Goal: Find specific page/section: Find specific page/section

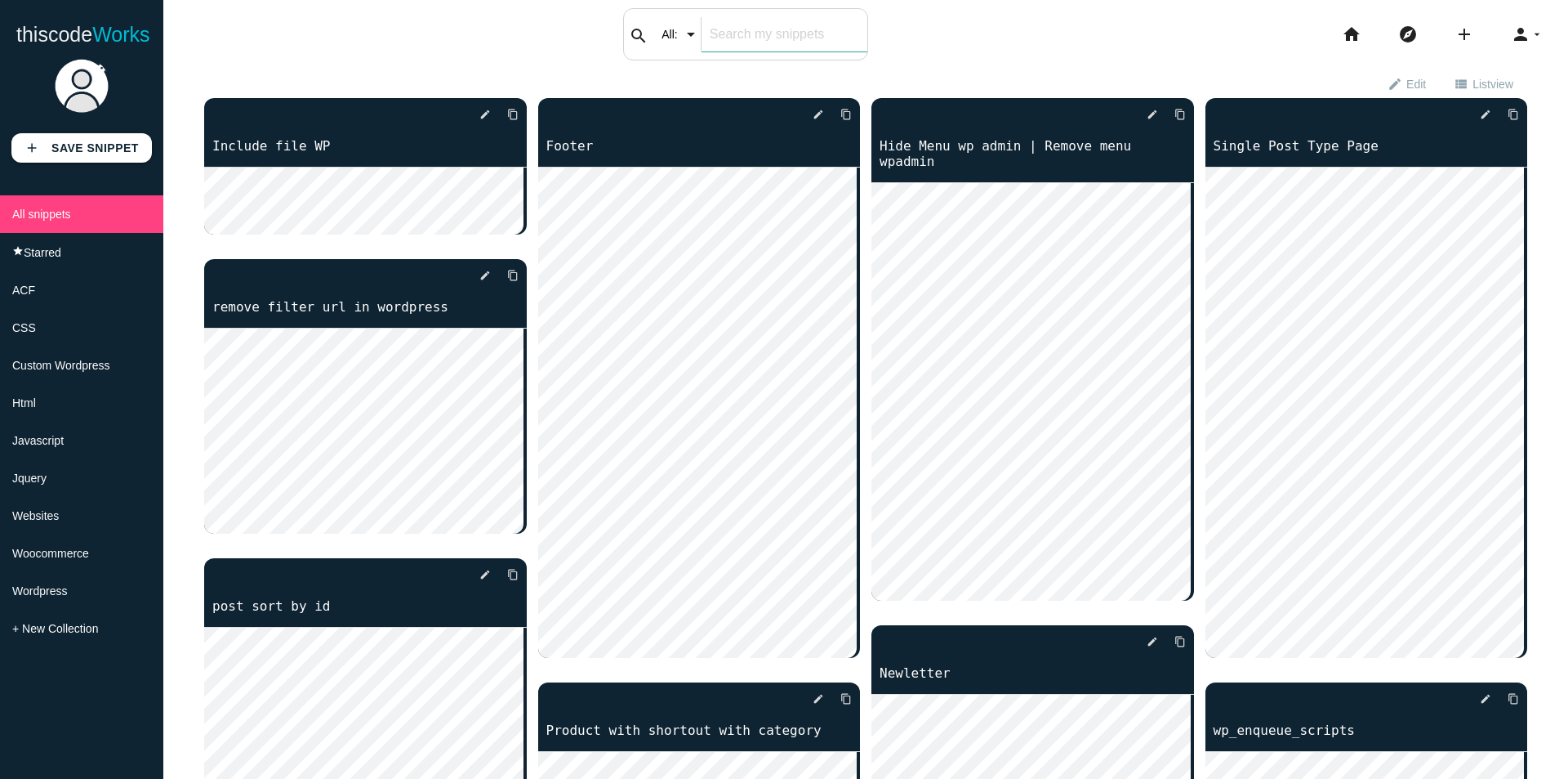
click at [772, 28] on input "text" at bounding box center [784, 34] width 166 height 34
click at [732, 35] on input "text" at bounding box center [784, 34] width 166 height 34
type input "css wrap"
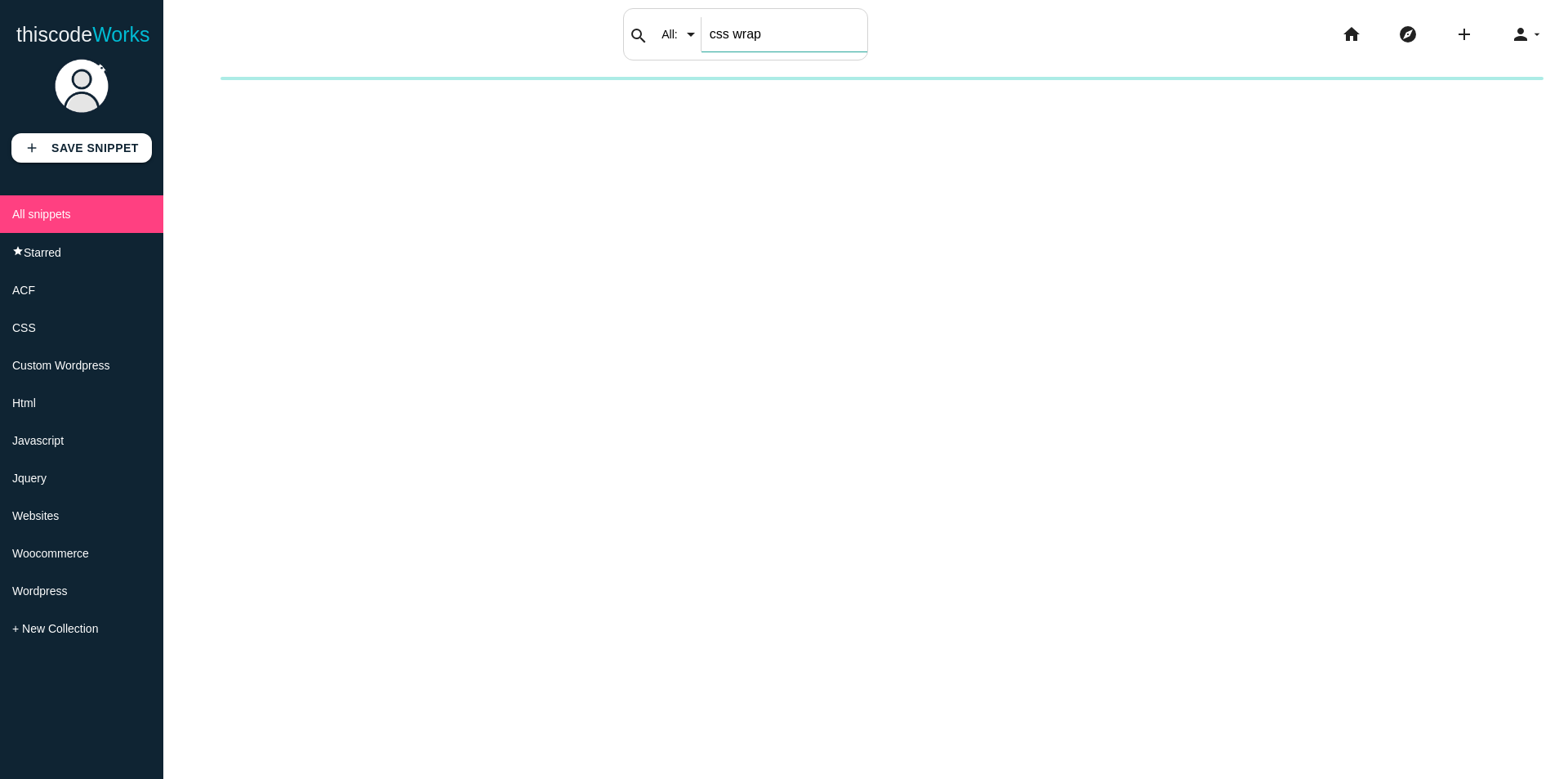
click at [769, 43] on input "css wrap" at bounding box center [784, 34] width 166 height 34
click at [747, 47] on input "css wrap" at bounding box center [784, 34] width 166 height 34
click at [47, 212] on span "All snippets" at bounding box center [42, 214] width 59 height 13
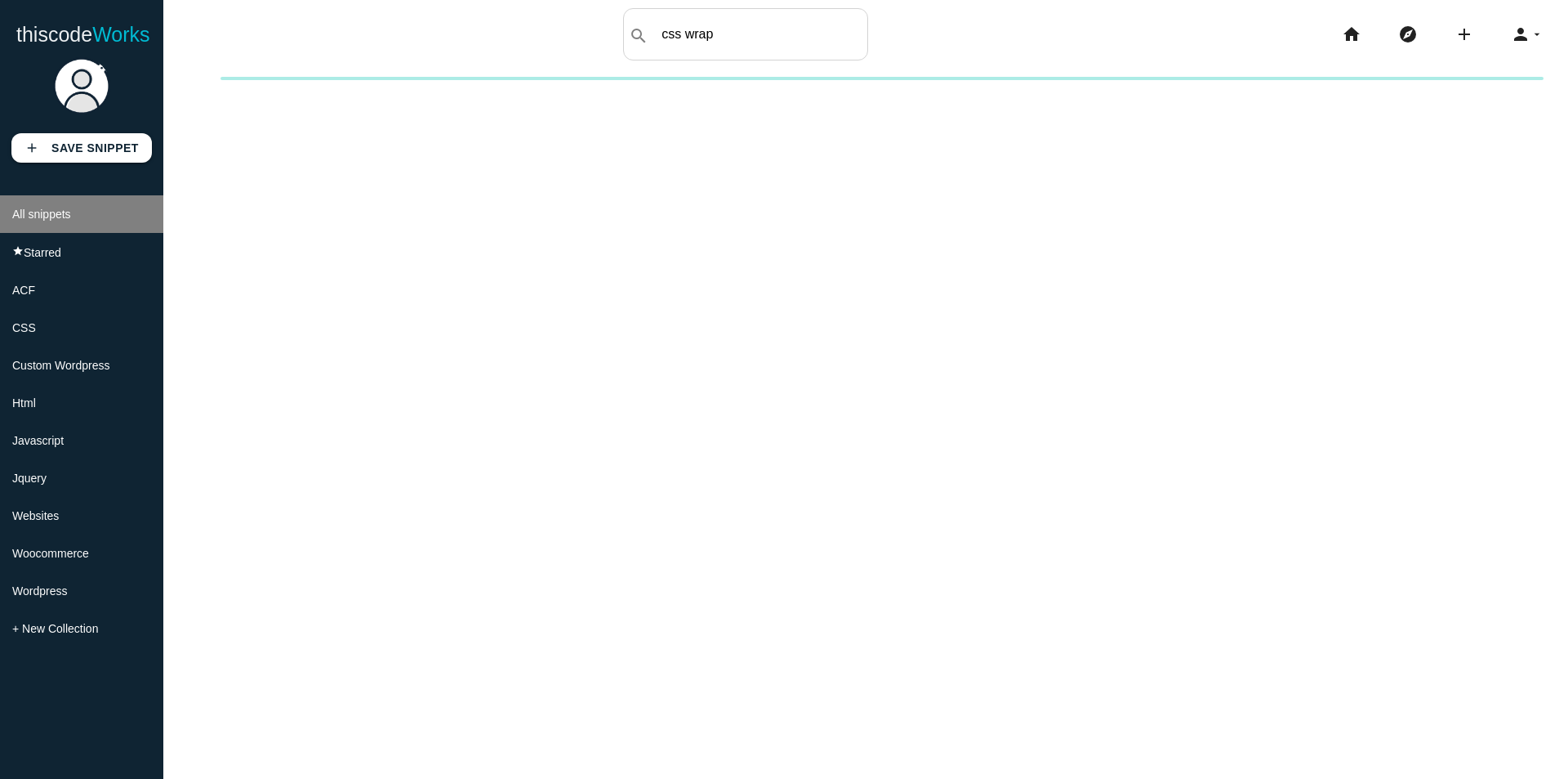
click at [47, 211] on span "All snippets" at bounding box center [42, 214] width 59 height 13
click at [47, 211] on span "All snippets" at bounding box center [42, 214] width 59 height 13
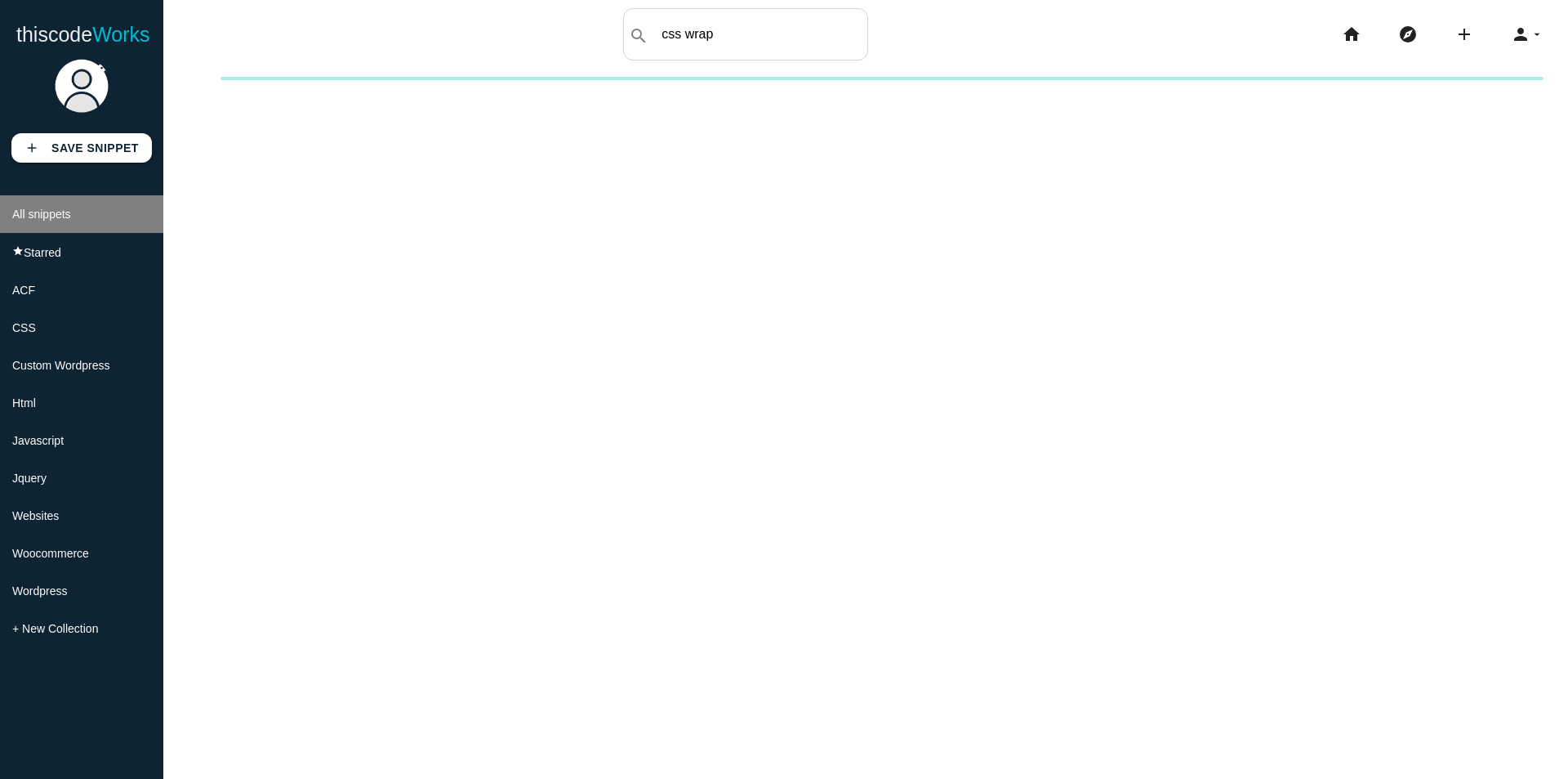
click at [47, 211] on span "All snippets" at bounding box center [42, 214] width 59 height 13
click at [126, 38] on span "Works" at bounding box center [121, 33] width 57 height 22
